Goal: Communication & Community: Ask a question

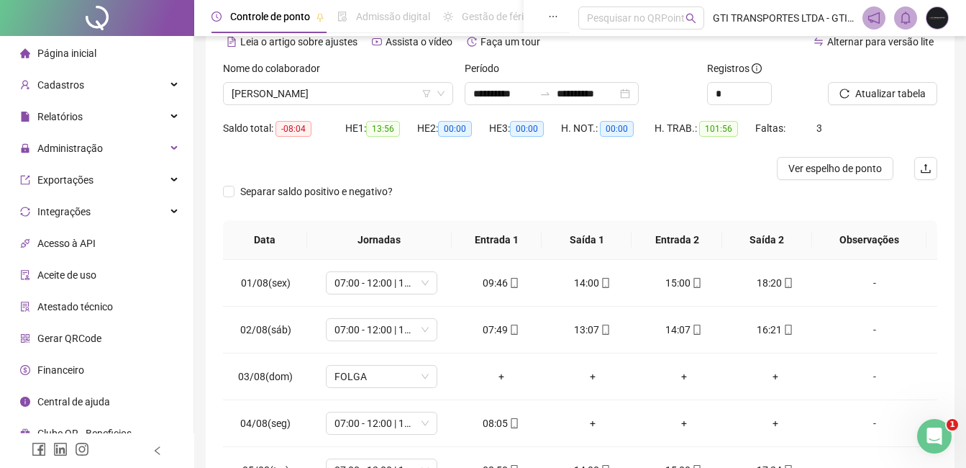
scroll to position [72, 0]
click at [921, 428] on div "Abertura do Messenger da Intercom" at bounding box center [931, 433] width 47 height 47
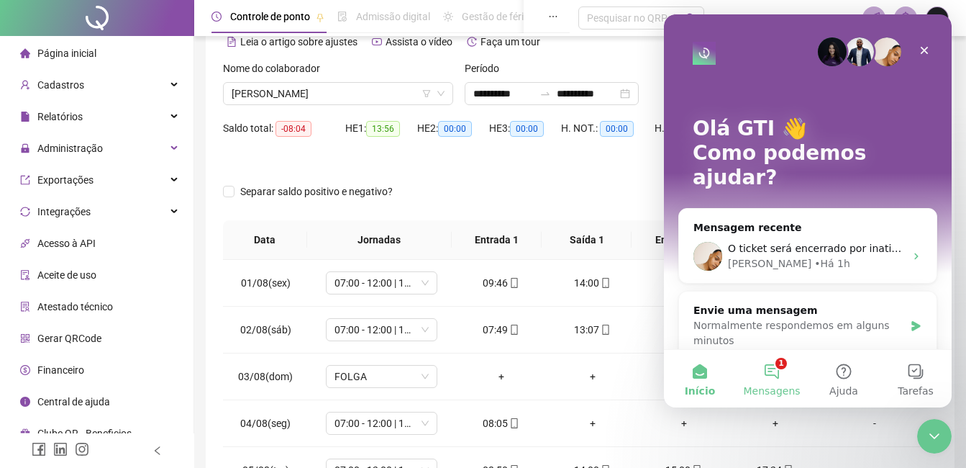
click at [795, 380] on button "1 Mensagens" at bounding box center [772, 379] width 72 height 58
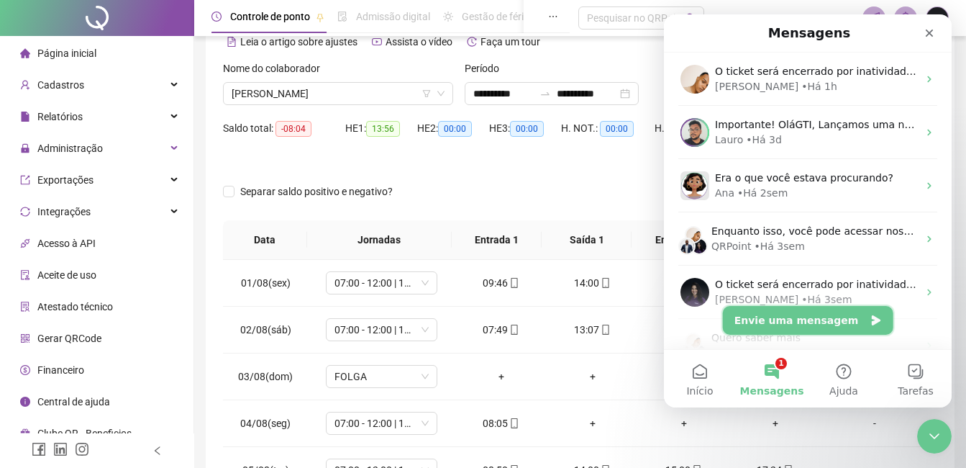
click at [818, 325] on button "Envie uma mensagem" at bounding box center [808, 320] width 170 height 29
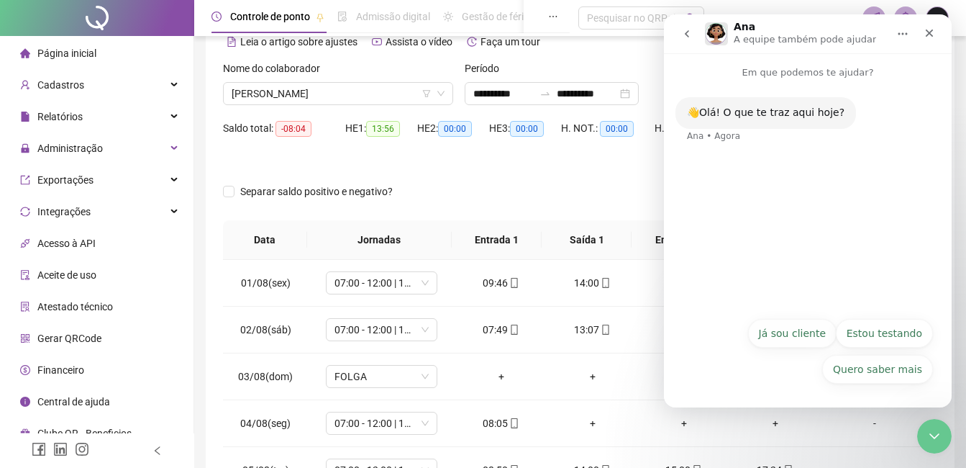
click at [821, 325] on button "Já sou cliente" at bounding box center [792, 333] width 88 height 29
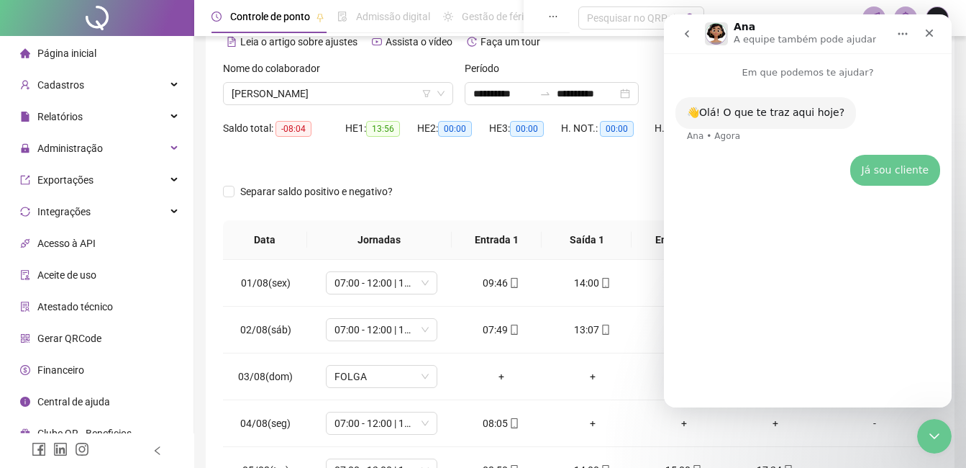
click at [760, 362] on div "👋Olá! O que te traz aqui hoje? [PERSON_NAME] • Agora Já sou cliente • Agora" at bounding box center [808, 237] width 288 height 315
click at [752, 388] on div "👋Olá! O que te traz aqui hoje? [PERSON_NAME] • Agora Já sou cliente GTI • Agora" at bounding box center [808, 237] width 288 height 315
drag, startPoint x: 760, startPoint y: 363, endPoint x: 758, endPoint y: 373, distance: 10.2
click at [756, 380] on div "👋Olá! O que te traz aqui hoje? [PERSON_NAME] • Agora Já sou cliente GTI • Agora" at bounding box center [808, 237] width 288 height 315
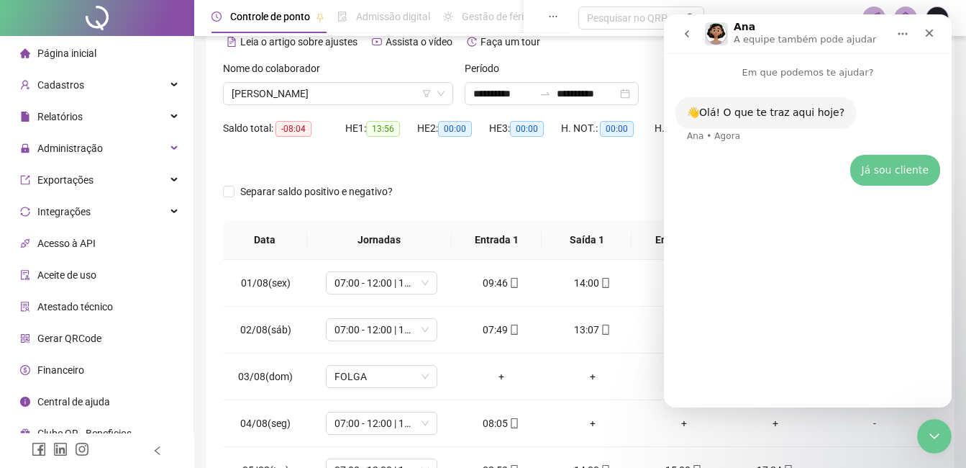
click at [764, 357] on div "👋Olá! O que te traz aqui hoje? [PERSON_NAME] • Agora Já sou cliente GTI • Agora" at bounding box center [808, 237] width 288 height 315
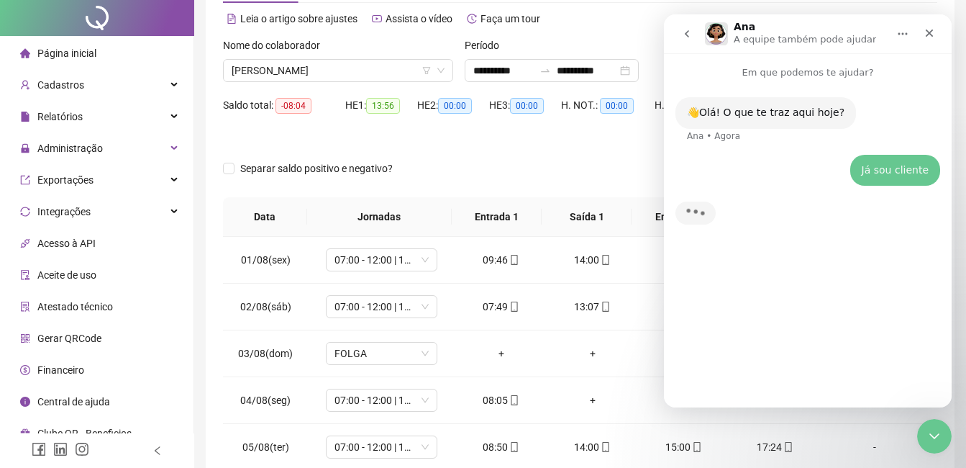
scroll to position [144, 0]
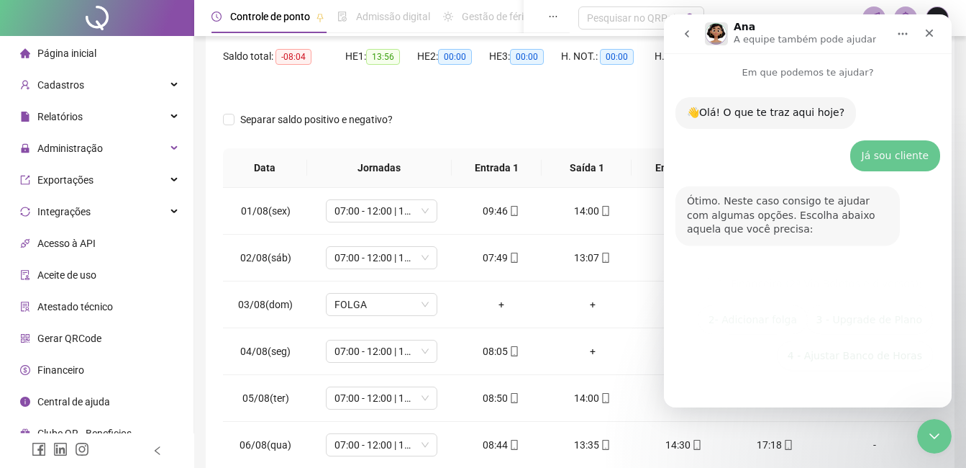
click at [726, 368] on div "5 - Outras Opções 1- Financeiro (2ª Via Boletos e diversos); 2- Adicionar folga…" at bounding box center [808, 341] width 250 height 144
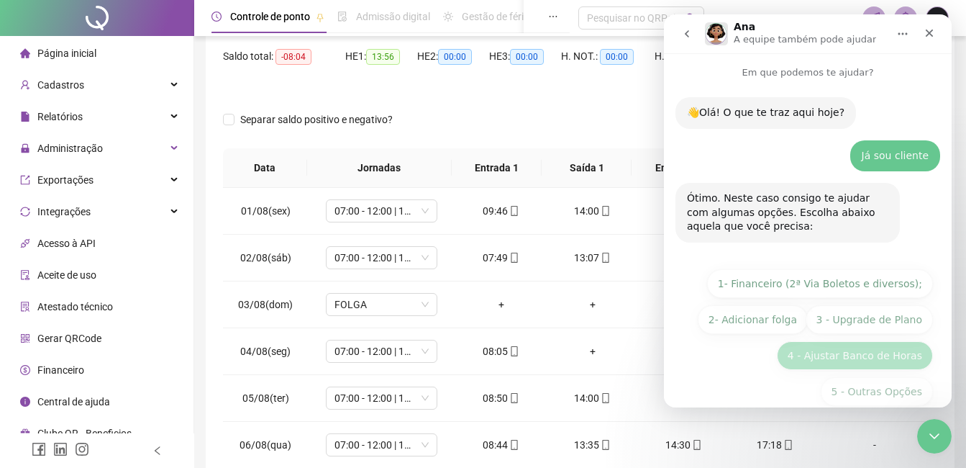
scroll to position [22, 0]
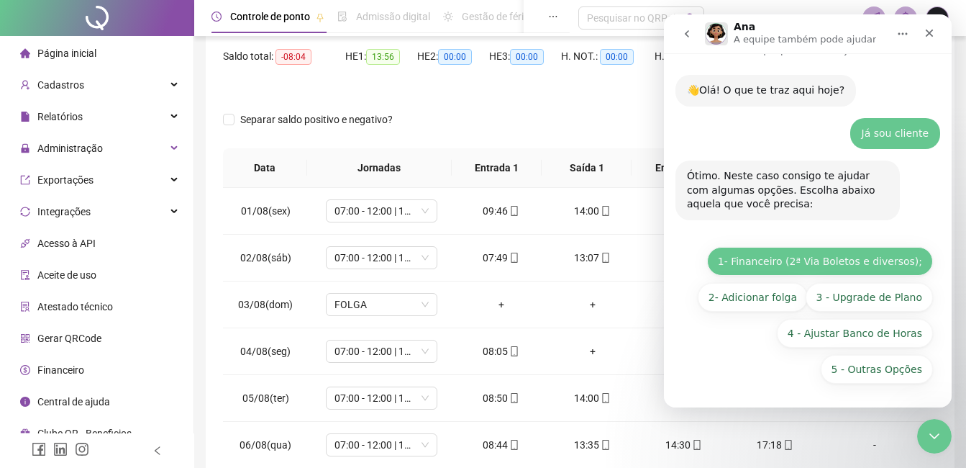
click at [837, 259] on button "1- Financeiro (2ª Via Boletos e diversos);" at bounding box center [820, 261] width 226 height 29
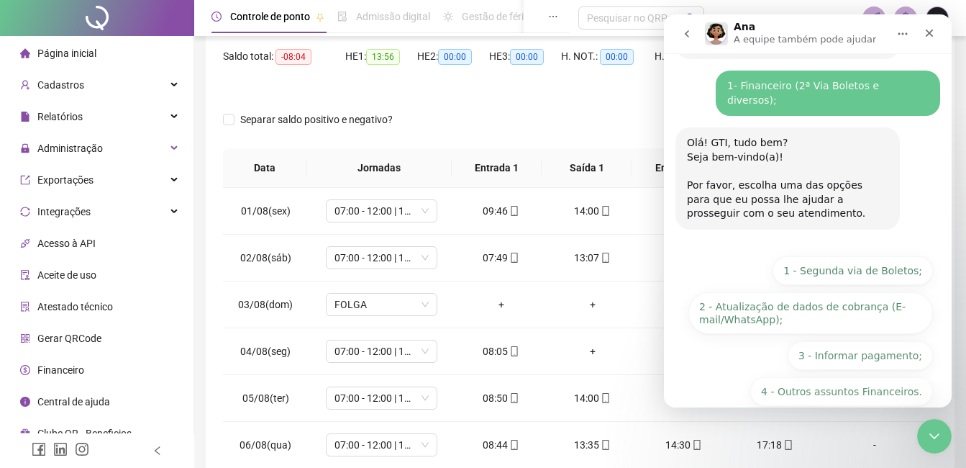
scroll to position [191, 0]
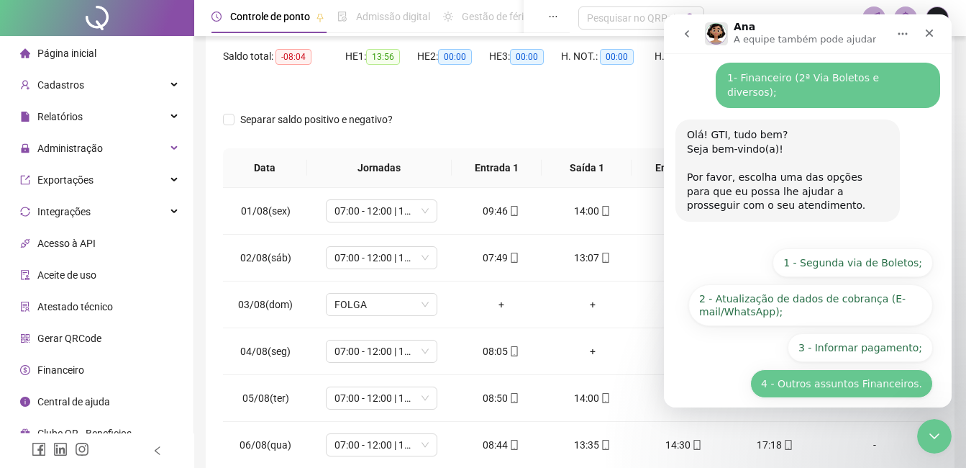
click at [801, 377] on button "4 - Outros assuntos Financeiros." at bounding box center [841, 383] width 183 height 29
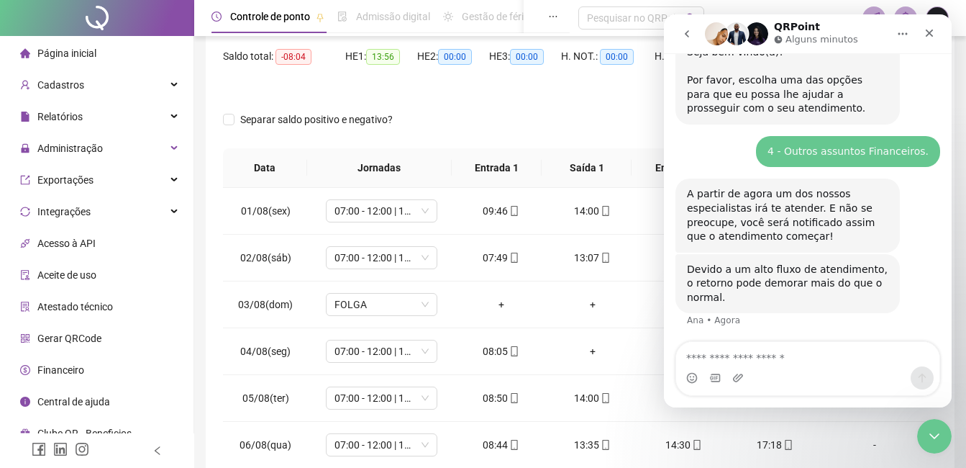
scroll to position [316, 0]
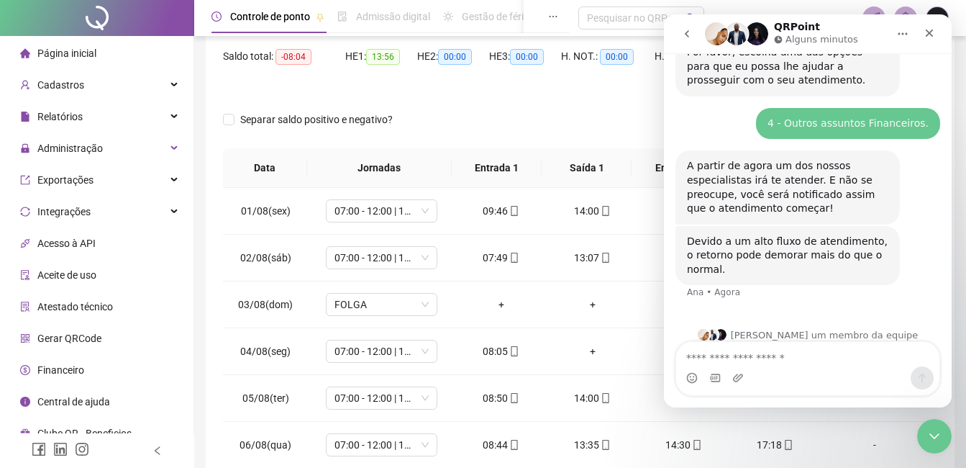
click at [745, 365] on textarea "Envie uma mensagem..." at bounding box center [807, 354] width 263 height 24
type textarea "*"
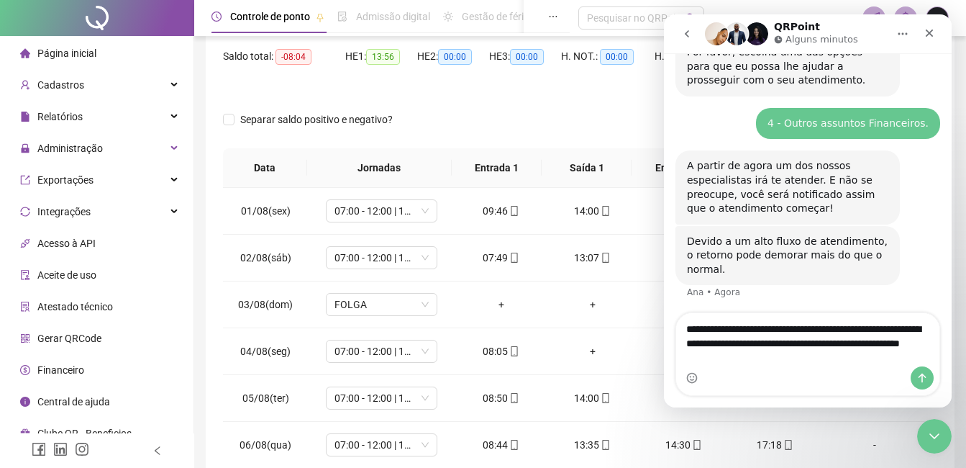
scroll to position [345, 0]
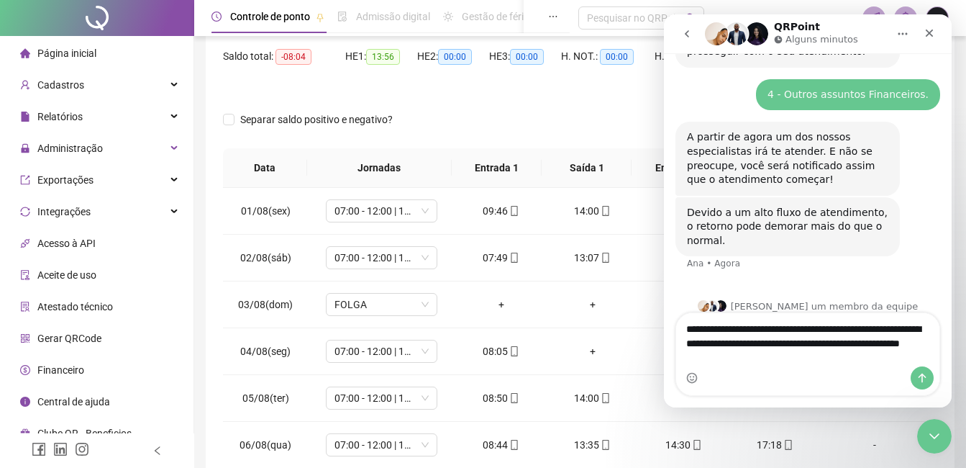
type textarea "**********"
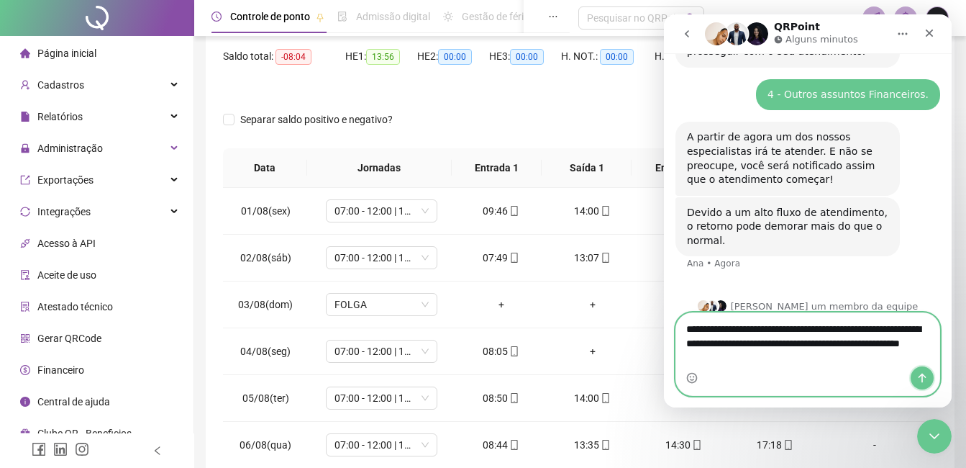
click at [926, 376] on icon "Enviar uma mensagem" at bounding box center [922, 378] width 12 height 12
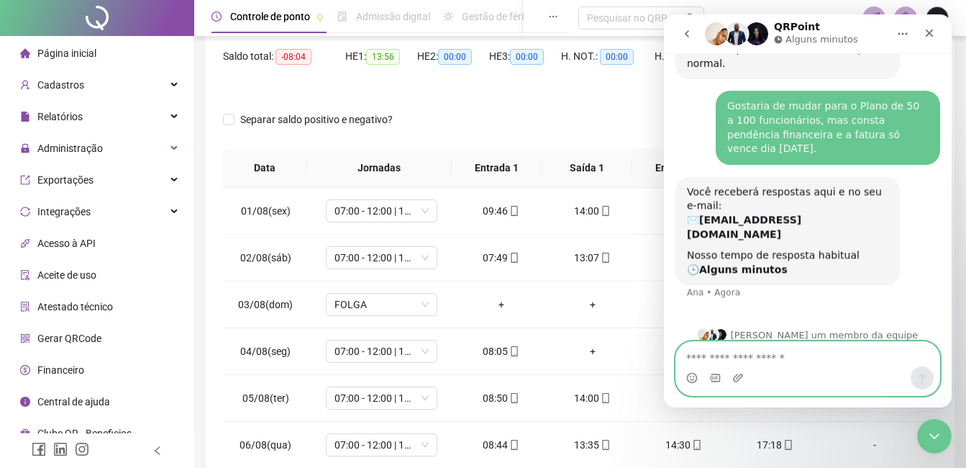
scroll to position [522, 0]
type textarea "**"
